Goal: Transaction & Acquisition: Purchase product/service

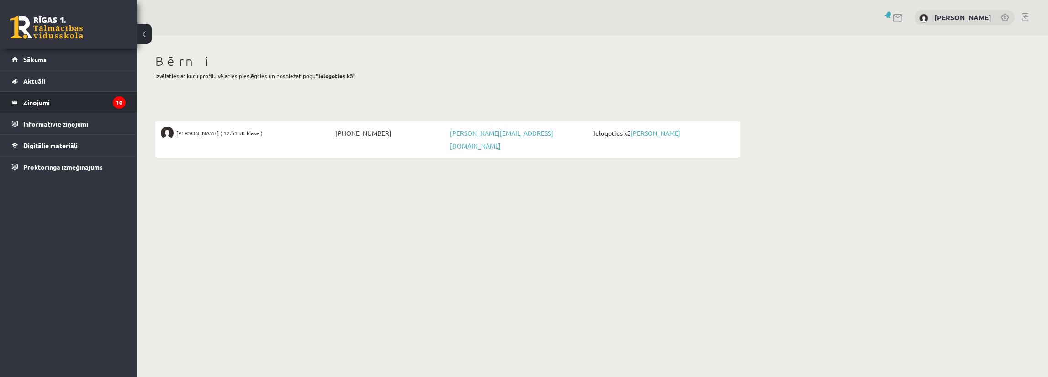
click at [23, 97] on legend "Ziņojumi 10" at bounding box center [74, 102] width 102 height 21
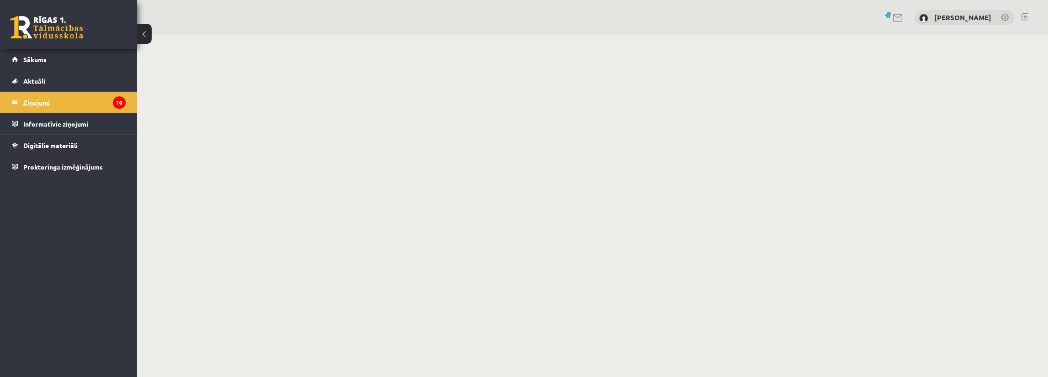
click at [31, 103] on legend "Ziņojumi 10" at bounding box center [74, 102] width 102 height 21
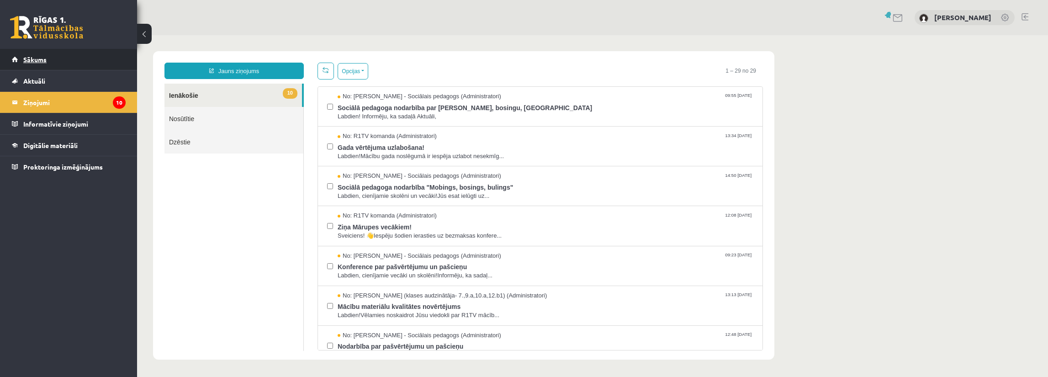
click at [43, 60] on span "Sākums" at bounding box center [34, 59] width 23 height 8
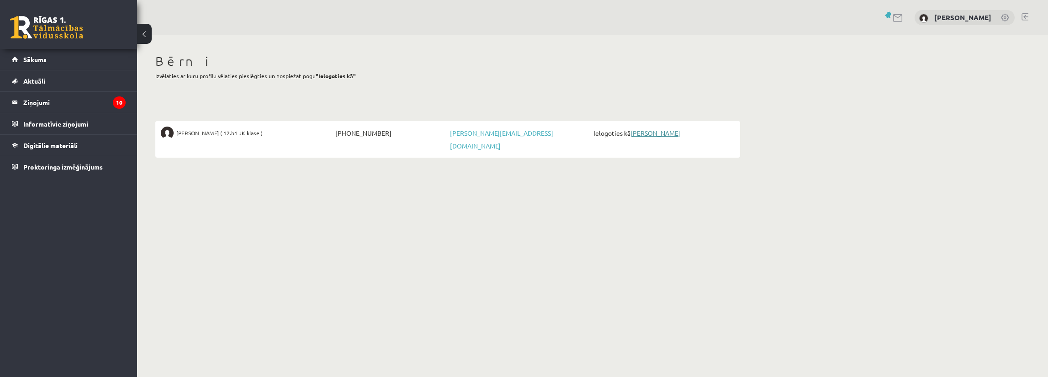
click at [652, 135] on link "[PERSON_NAME]" at bounding box center [655, 133] width 50 height 8
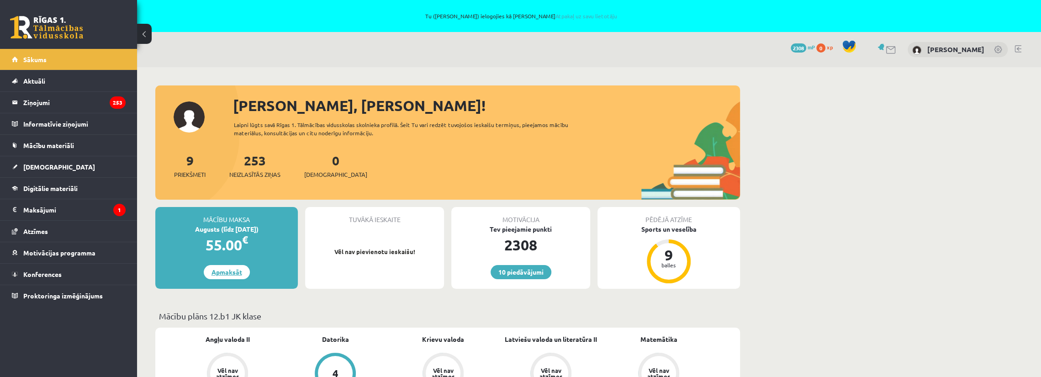
click at [224, 274] on link "Apmaksāt" at bounding box center [227, 272] width 46 height 14
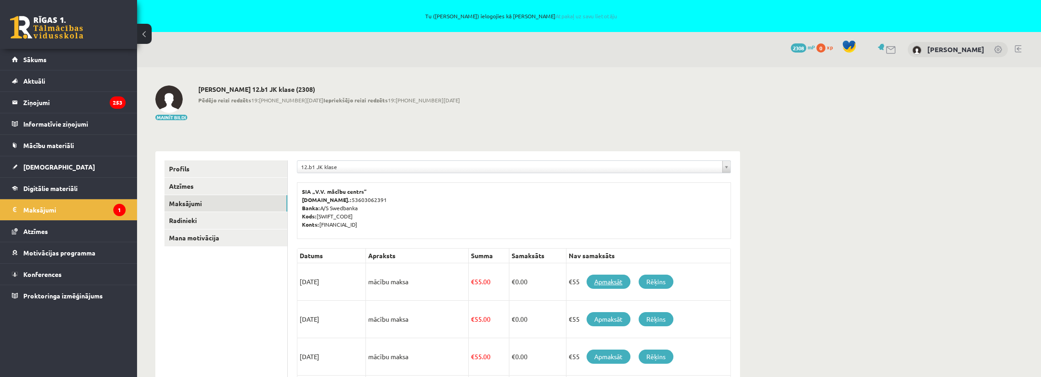
click at [619, 275] on link "Apmaksāt" at bounding box center [608, 281] width 44 height 14
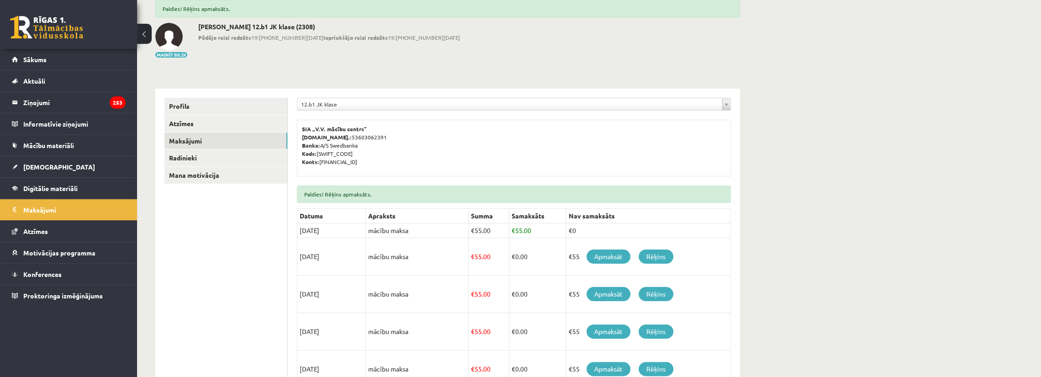
scroll to position [91, 0]
